Goal: Book appointment/travel/reservation

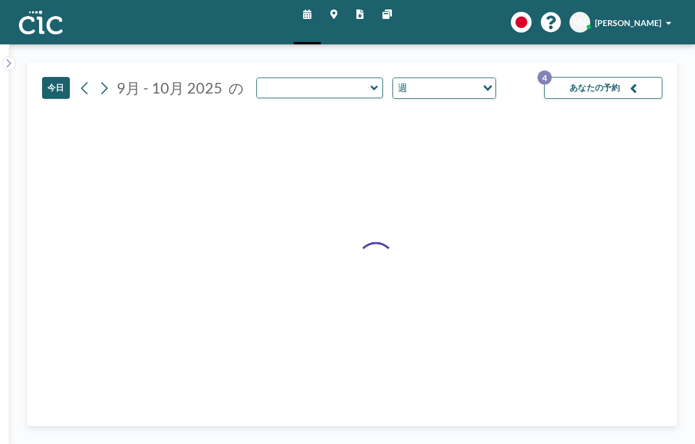
type input "Wata"
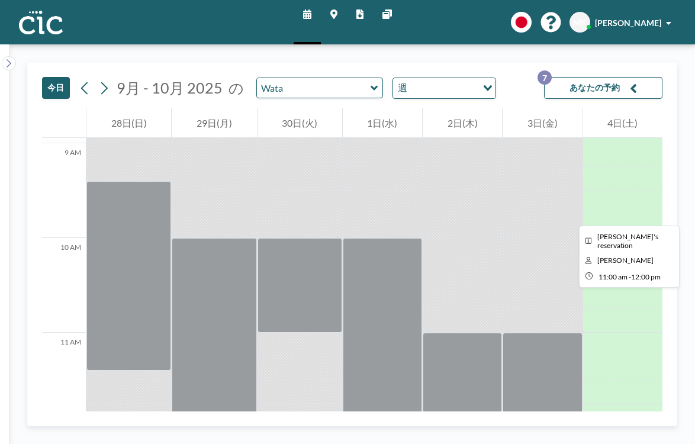
scroll to position [895, 0]
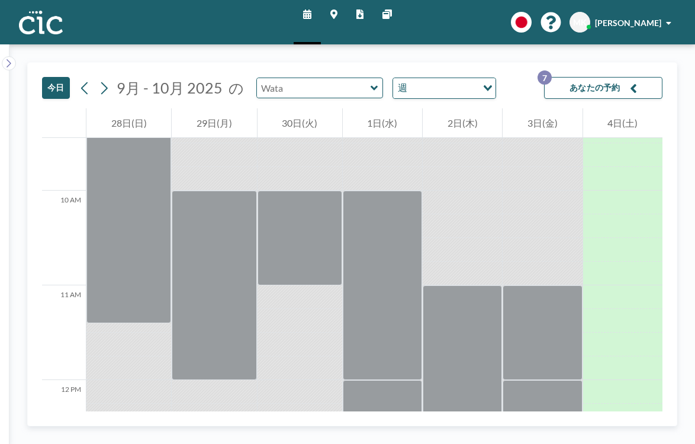
click at [290, 78] on input "text" at bounding box center [314, 88] width 114 height 20
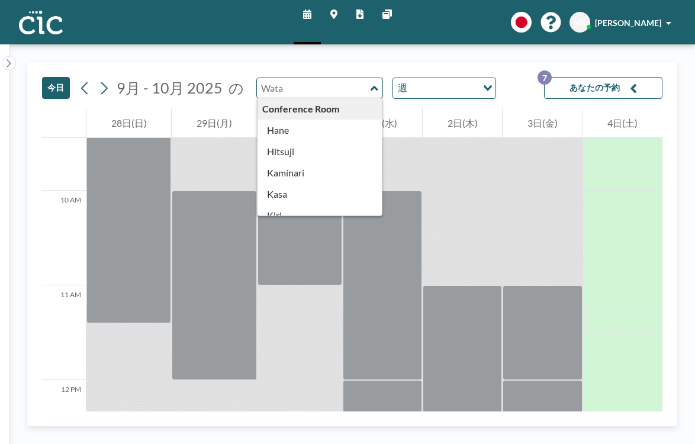
type input "Wata"
click at [42, 77] on button "今日" at bounding box center [56, 88] width 28 height 22
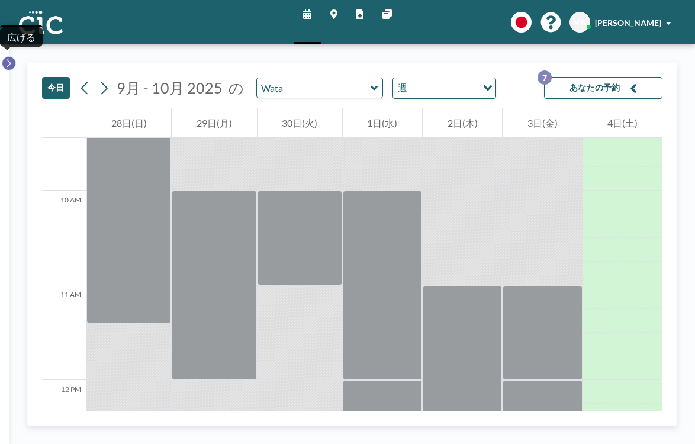
click at [6, 57] on icon at bounding box center [9, 63] width 8 height 12
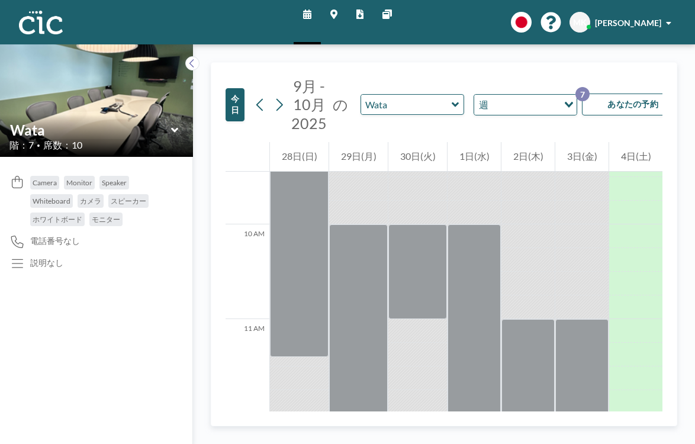
click at [171, 124] on icon at bounding box center [175, 130] width 8 height 12
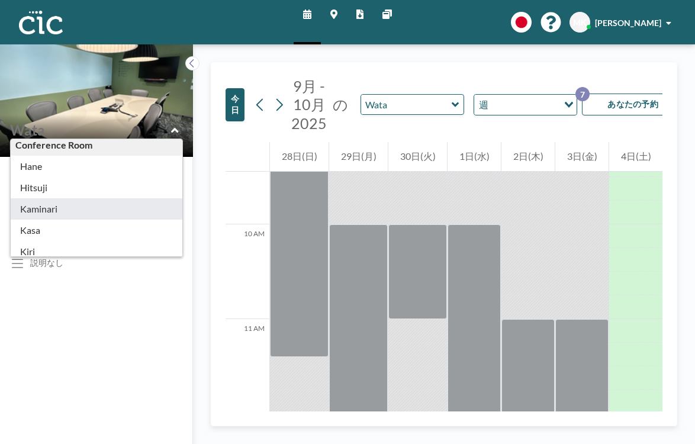
scroll to position [5, 0]
type input "Kaminari"
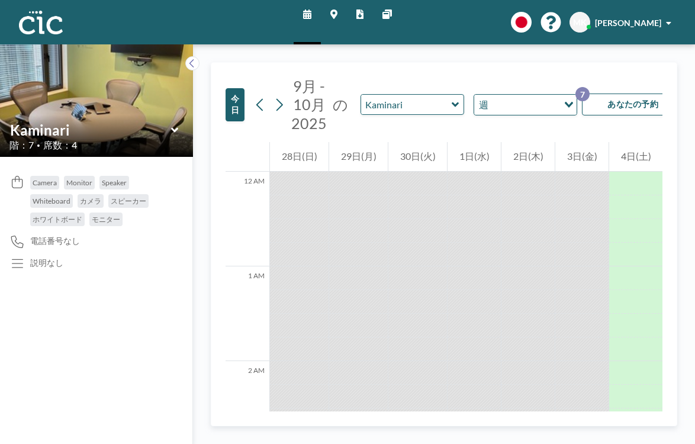
click at [171, 124] on icon at bounding box center [175, 130] width 8 height 12
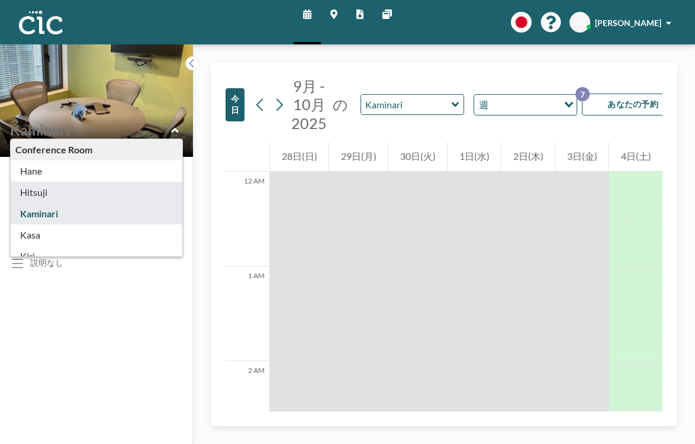
type input "Hitsuji"
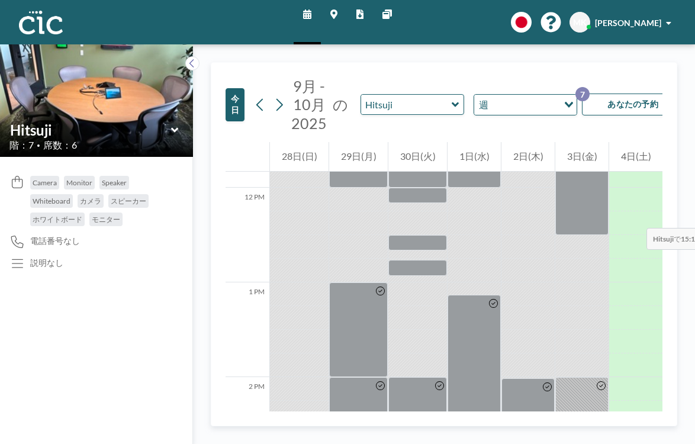
scroll to position [1115, 0]
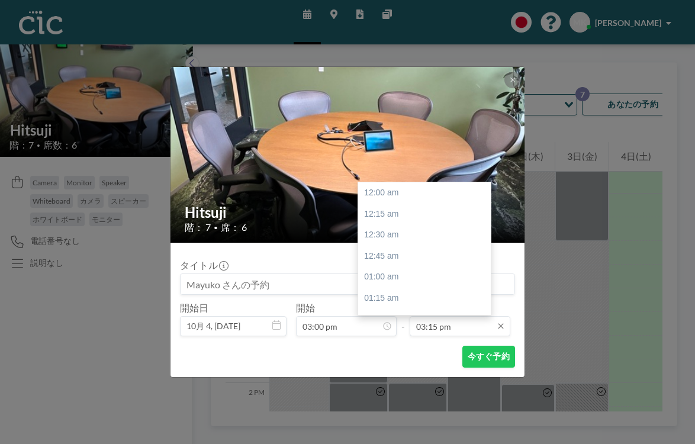
click at [423, 316] on input "03:15 pm" at bounding box center [460, 326] width 101 height 20
click at [409, 378] on div "04:00 pm" at bounding box center [424, 388] width 133 height 21
type input "04:00 pm"
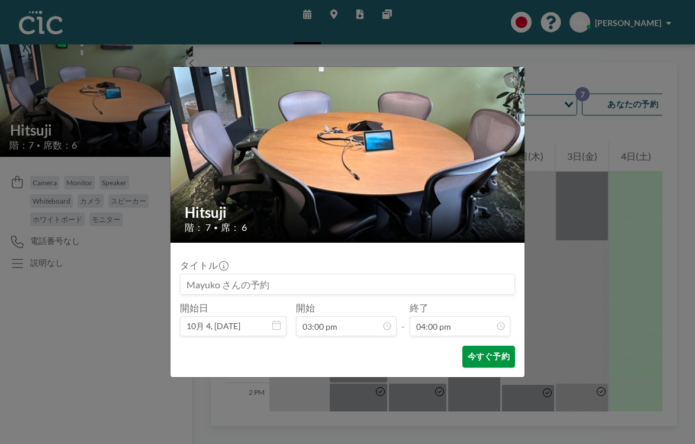
scroll to position [1210, 0]
click at [462, 346] on button "今すぐ予約" at bounding box center [488, 357] width 53 height 22
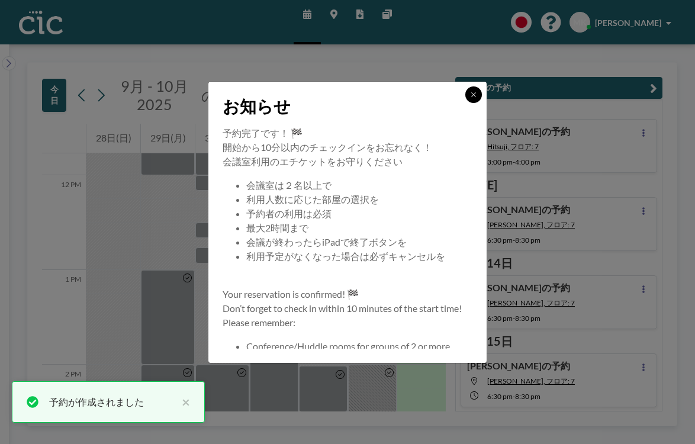
click at [471, 97] on icon at bounding box center [473, 94] width 4 height 4
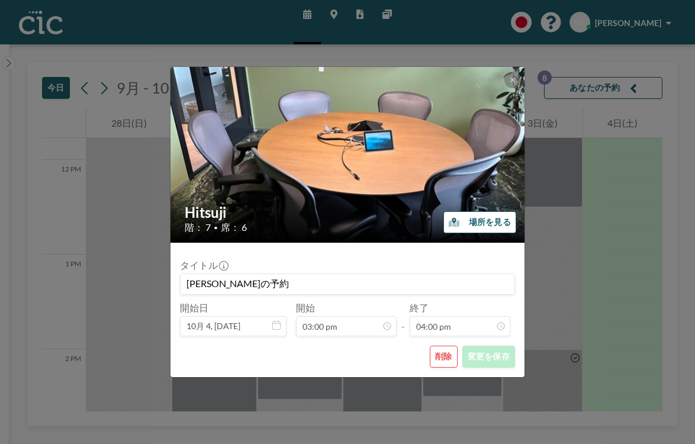
click at [430, 346] on button "削除" at bounding box center [444, 357] width 28 height 22
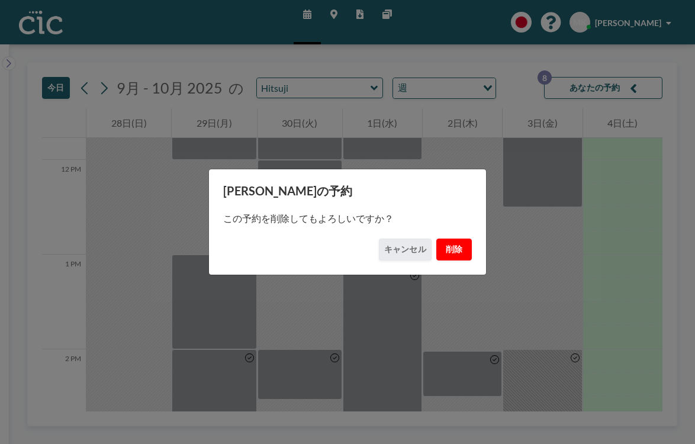
click at [436, 250] on button "削除" at bounding box center [454, 250] width 36 height 22
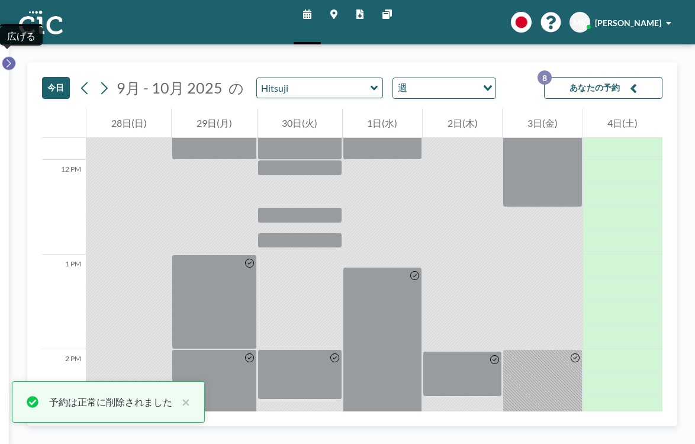
click at [2, 56] on button at bounding box center [9, 63] width 14 height 14
